Goal: Complete application form

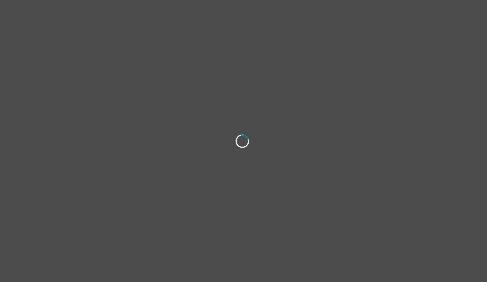
select select "[DEMOGRAPHIC_DATA]"
select select "he/him"
select select "Married"
select select "High school"
select select "Friend"
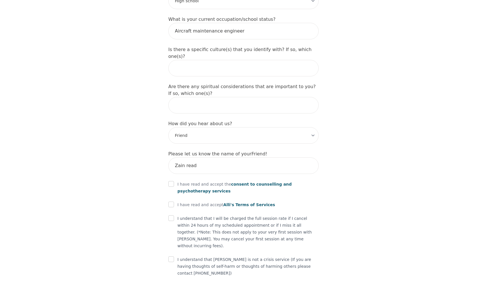
scroll to position [617, 0]
click at [172, 181] on input "checkbox" at bounding box center [171, 184] width 6 height 6
checkbox input "true"
click at [172, 202] on input "checkbox" at bounding box center [171, 205] width 6 height 6
checkbox input "true"
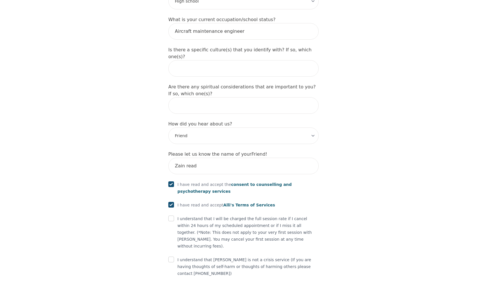
click at [172, 216] on input "checkbox" at bounding box center [171, 219] width 6 height 6
checkbox input "true"
click at [173, 257] on input "checkbox" at bounding box center [171, 260] width 6 height 6
checkbox input "true"
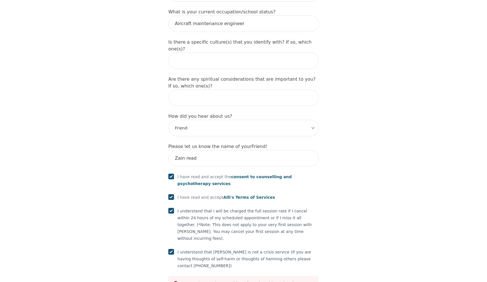
scroll to position [628, 0]
